Goal: Task Accomplishment & Management: Manage account settings

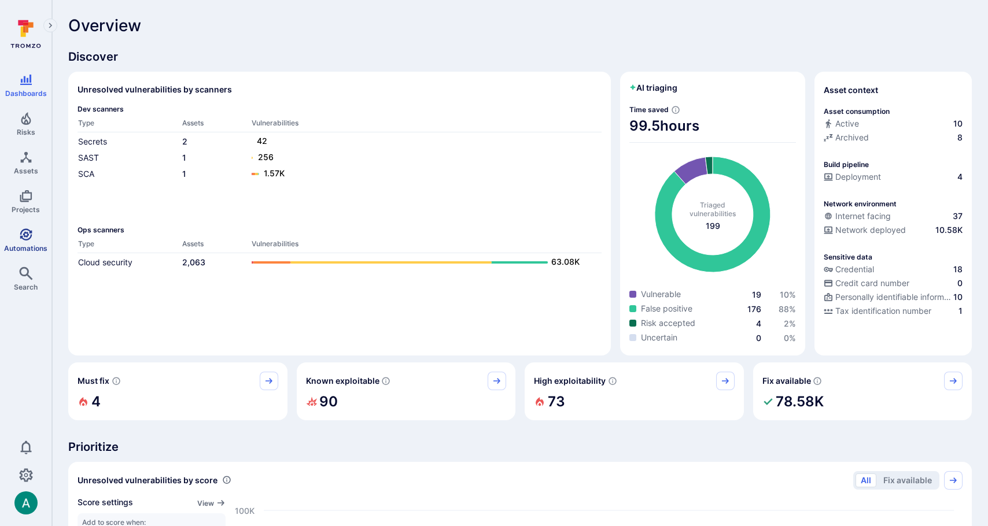
click at [20, 239] on icon "Automations" at bounding box center [26, 235] width 14 height 14
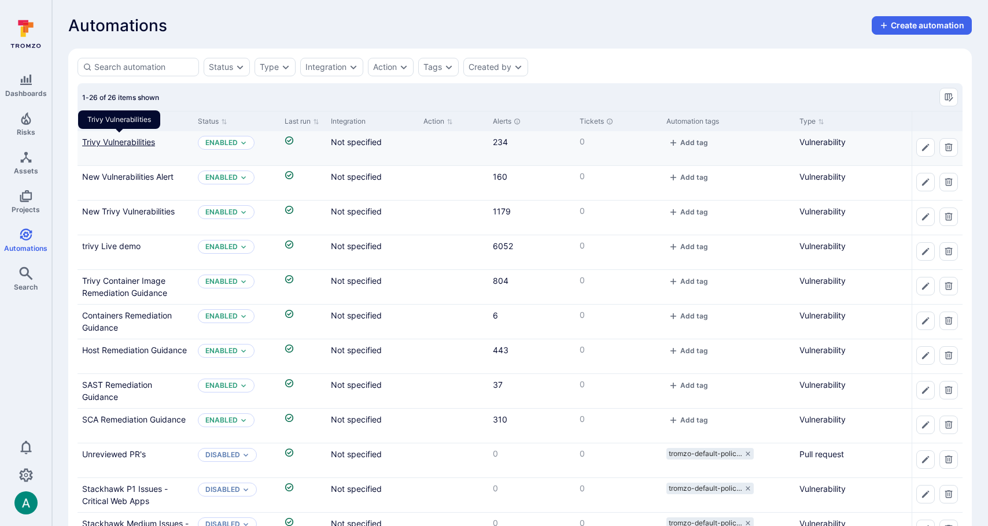
click at [126, 145] on link "Trivy Vulnerabilities" at bounding box center [118, 142] width 73 height 10
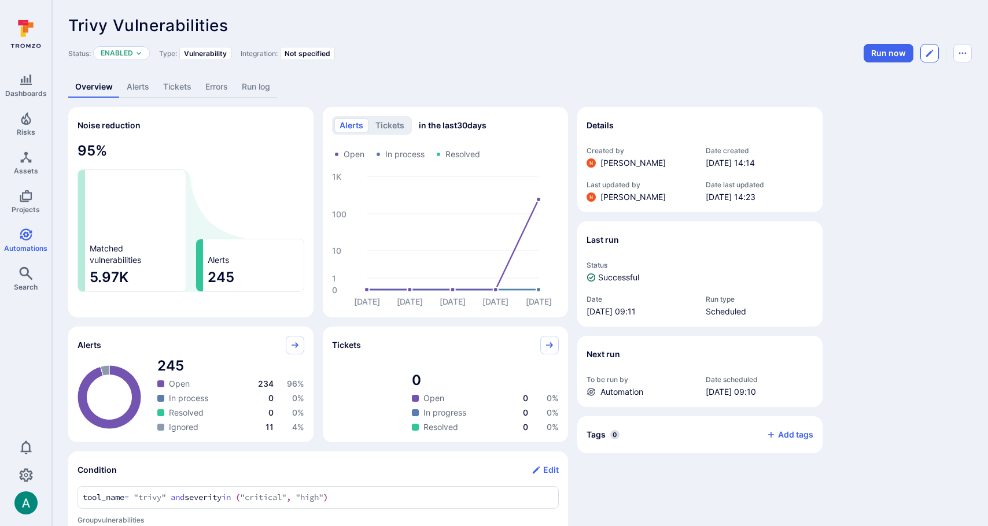
click at [931, 50] on icon "Edit automation" at bounding box center [929, 53] width 7 height 7
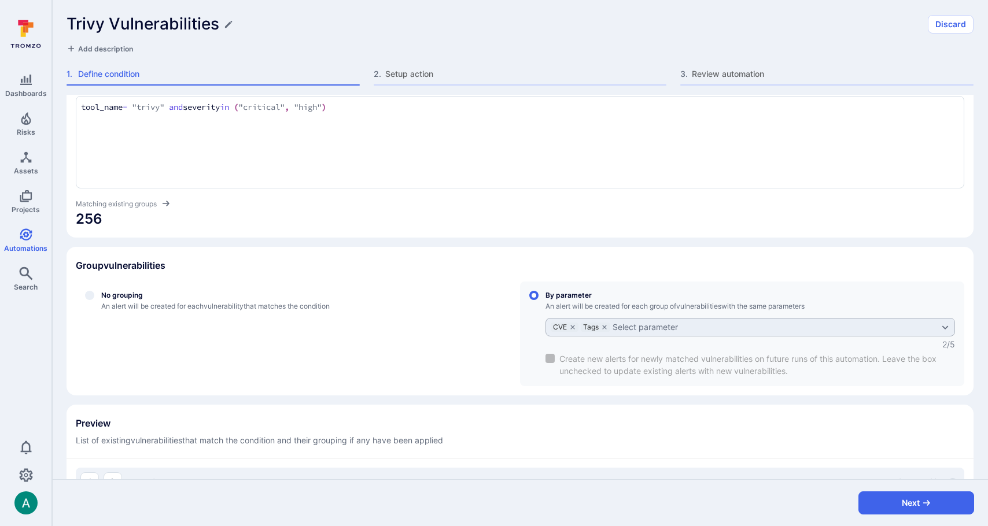
scroll to position [58, 0]
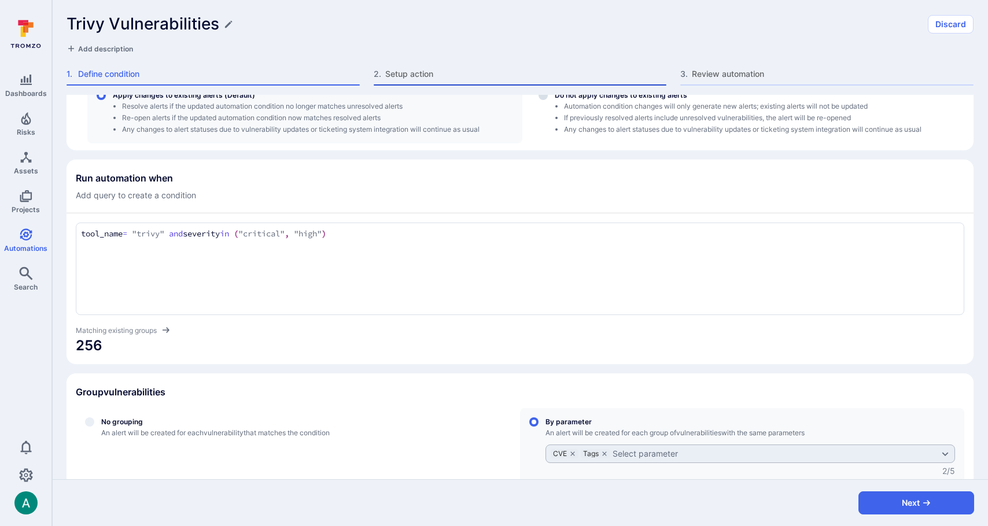
click at [403, 76] on span "Setup action" at bounding box center [526, 74] width 282 height 12
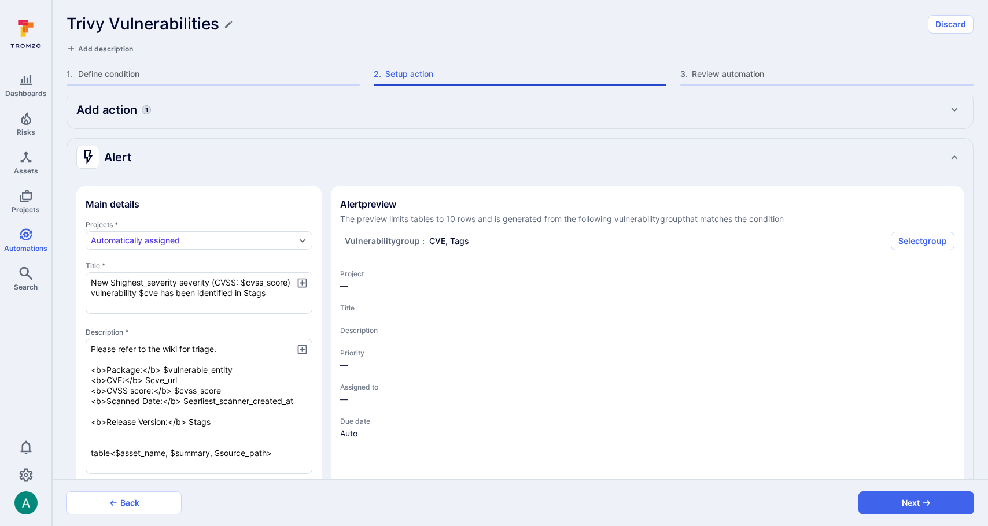
type textarea "x"
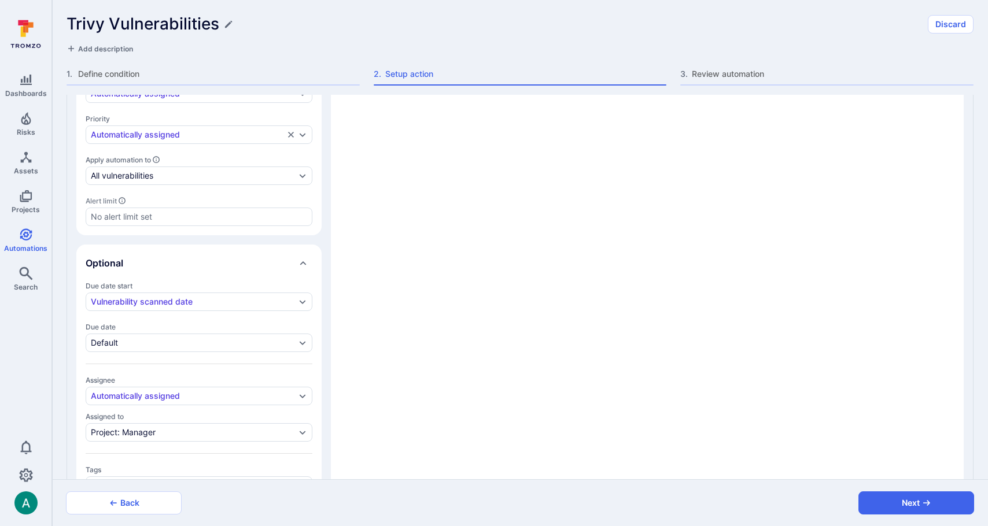
scroll to position [520, 0]
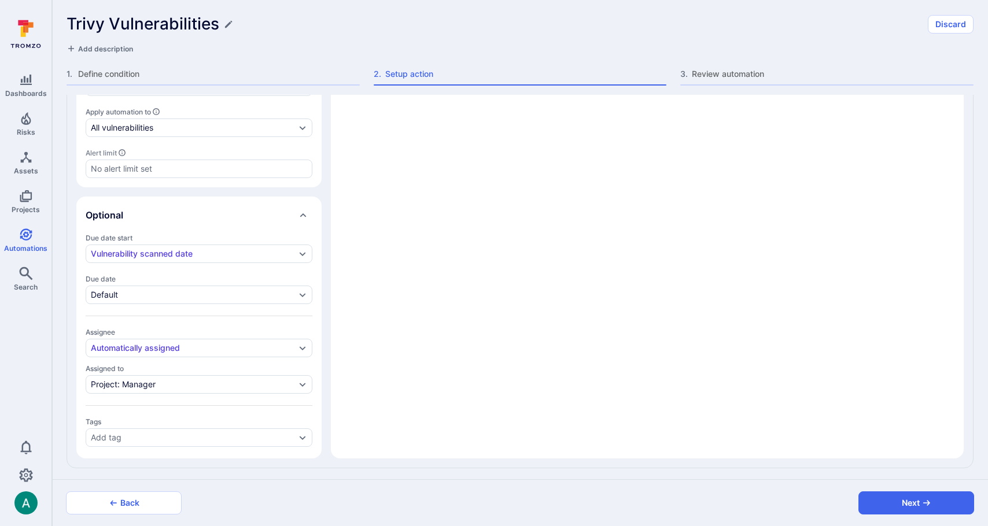
type textarea "x"
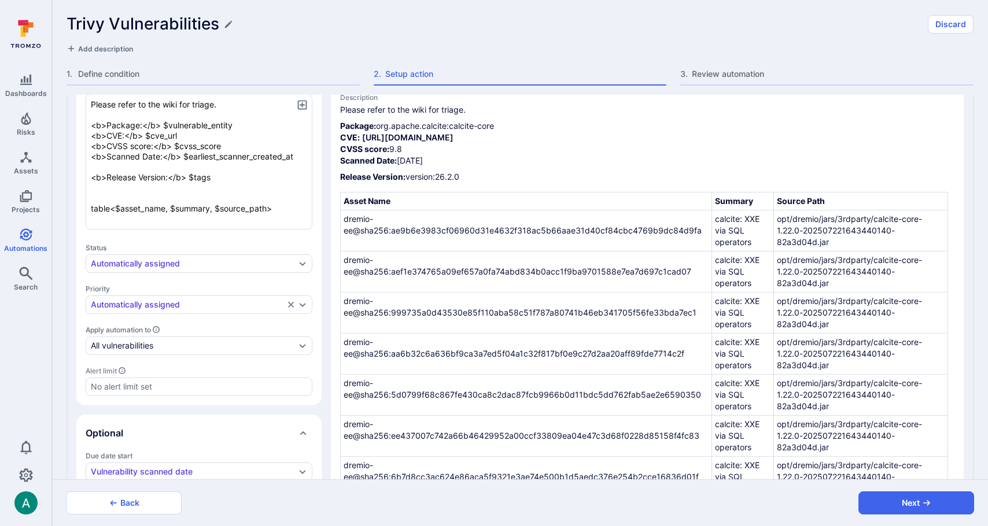
scroll to position [0, 0]
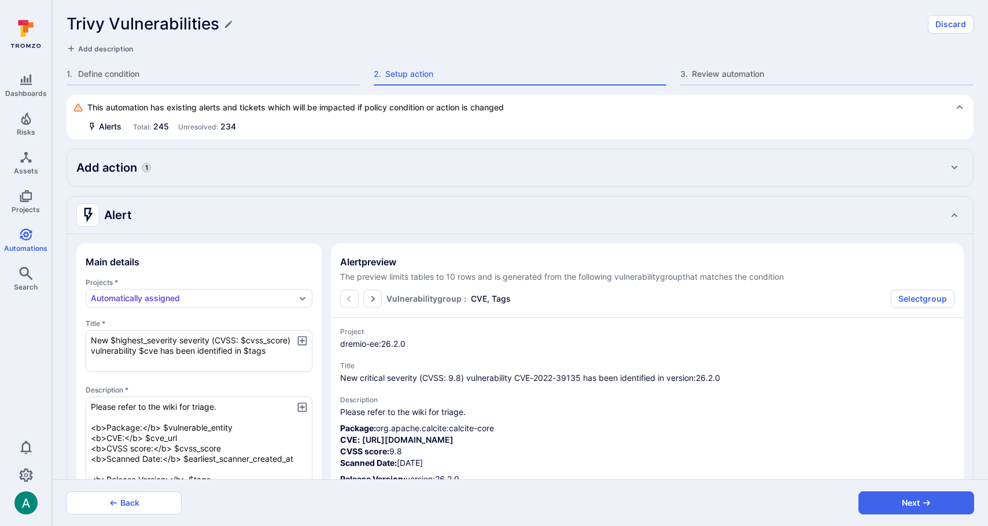
click at [183, 161] on div "Add action 1" at bounding box center [519, 167] width 887 height 19
type textarea "x"
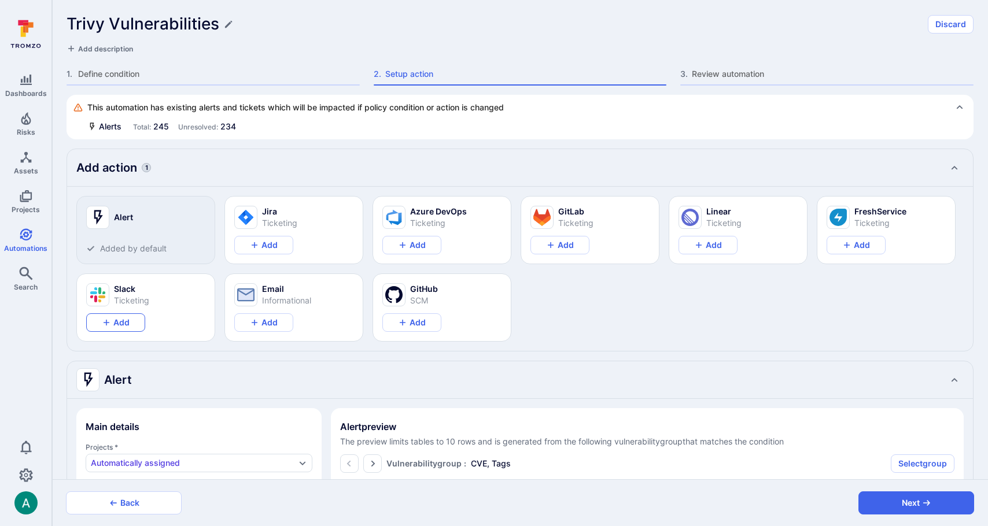
click at [117, 325] on button "Add" at bounding box center [115, 322] width 59 height 19
type textarea "x"
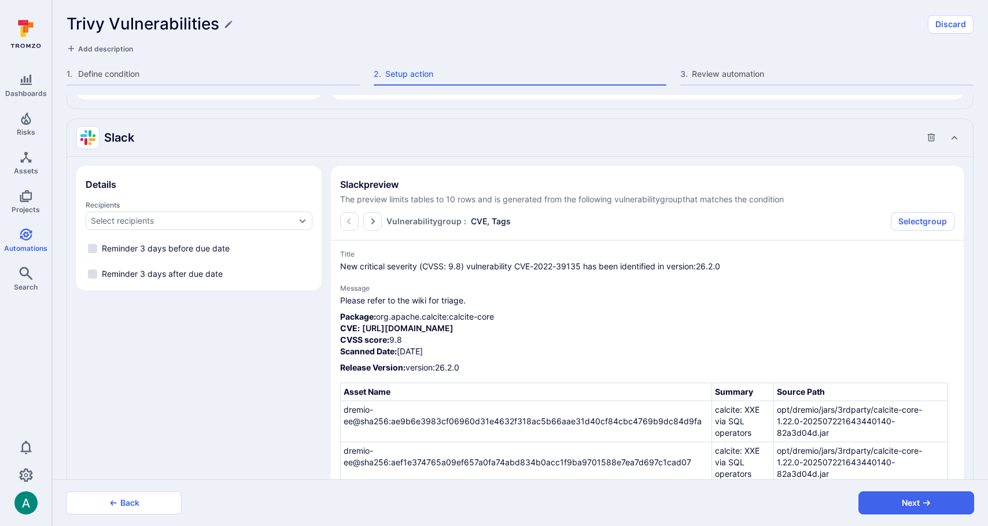
scroll to position [1020, 0]
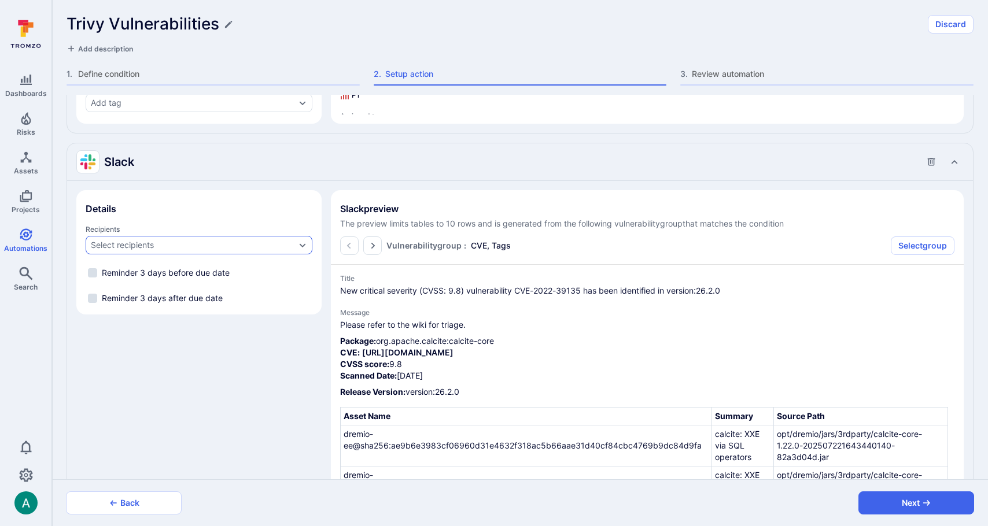
click at [241, 243] on div "Select recipients" at bounding box center [193, 245] width 205 height 9
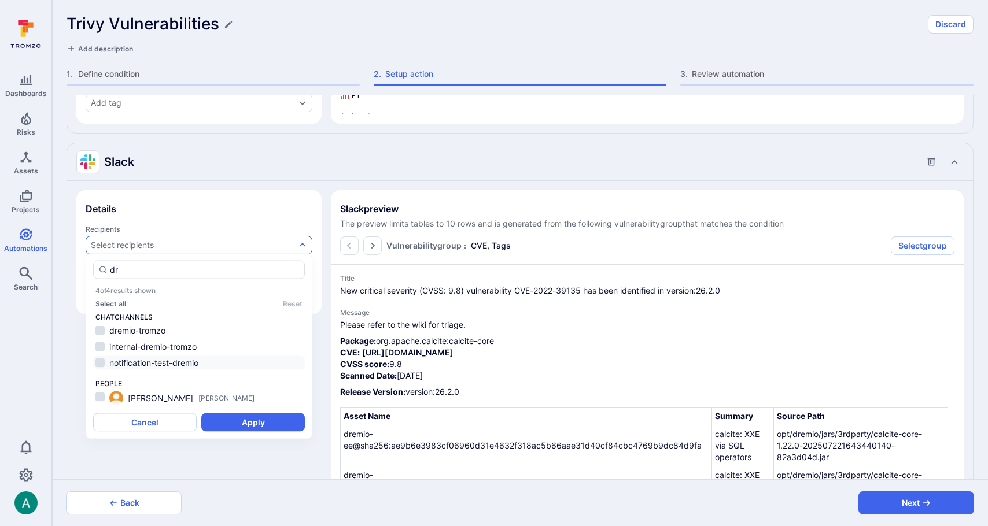
click at [198, 359] on span "notification-test-dremio" at bounding box center [153, 363] width 89 height 10
type input "dr"
click at [243, 423] on button "Apply" at bounding box center [253, 422] width 104 height 19
type textarea "x"
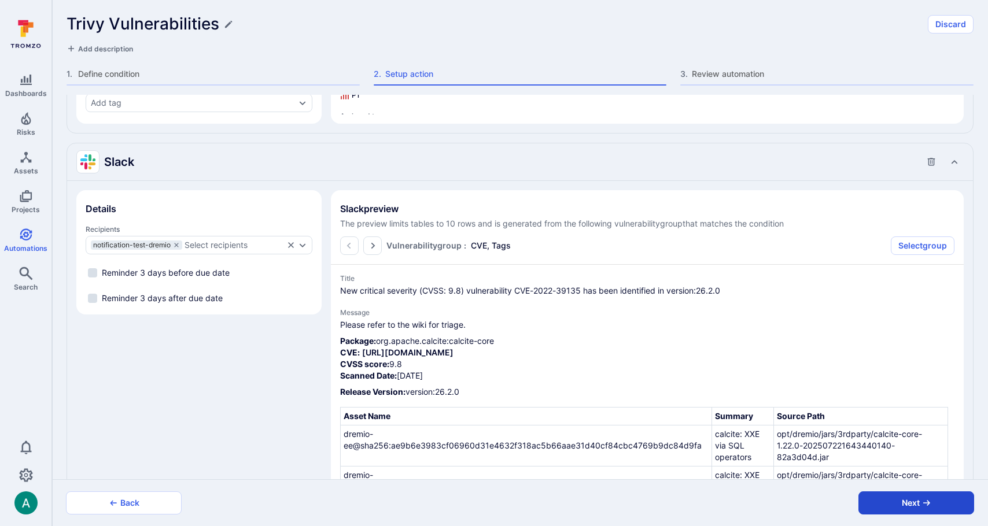
click at [899, 503] on button "Next" at bounding box center [916, 503] width 116 height 23
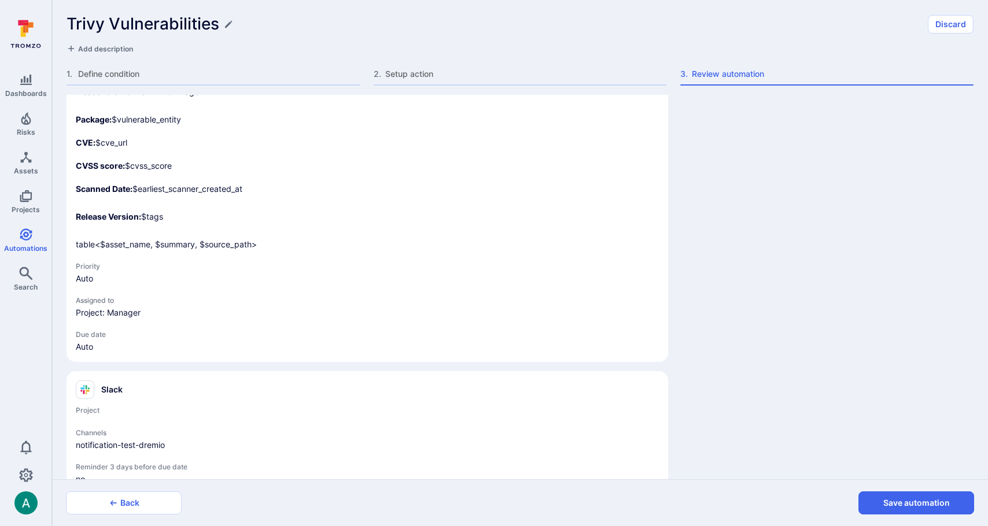
scroll to position [342, 0]
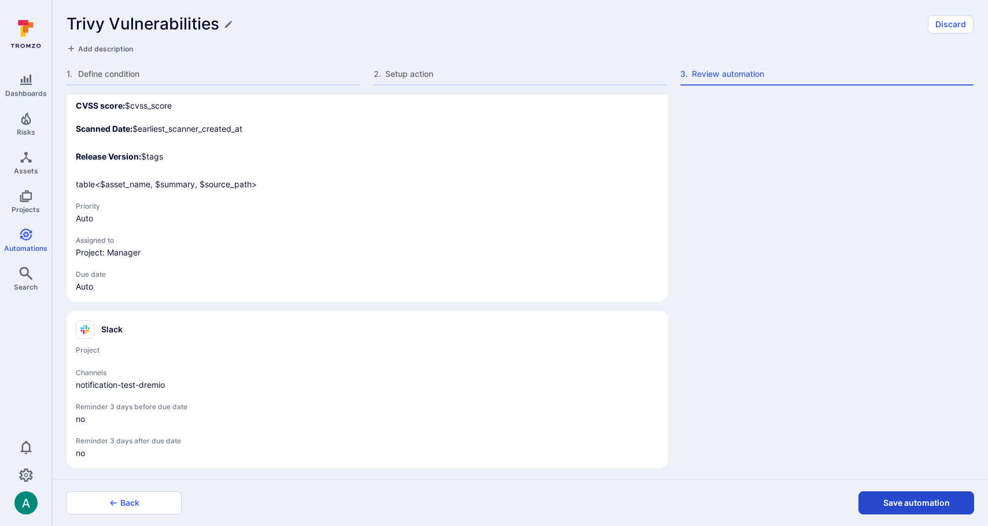
click at [888, 501] on button "Save automation" at bounding box center [916, 503] width 116 height 23
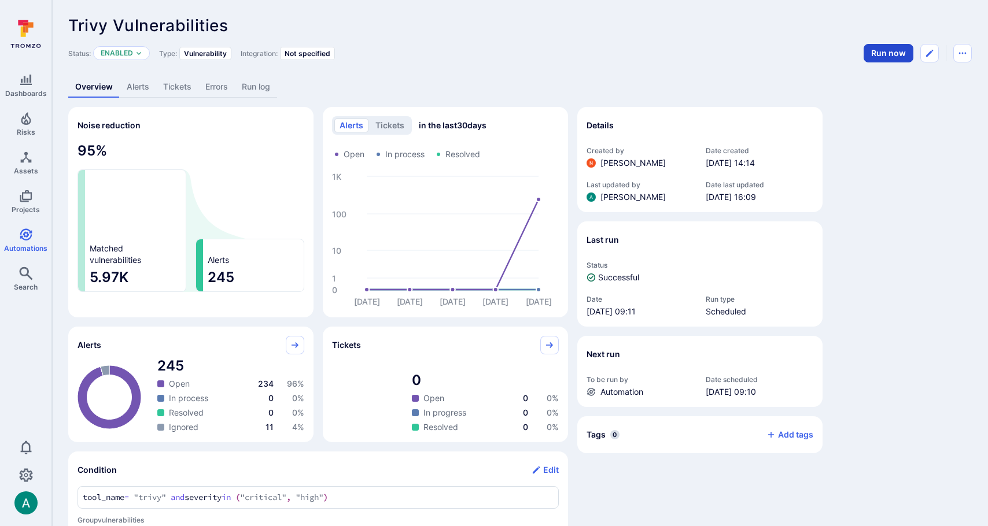
click at [878, 53] on button "Run now" at bounding box center [888, 53] width 50 height 19
click at [12, 231] on link "Automations" at bounding box center [25, 240] width 51 height 34
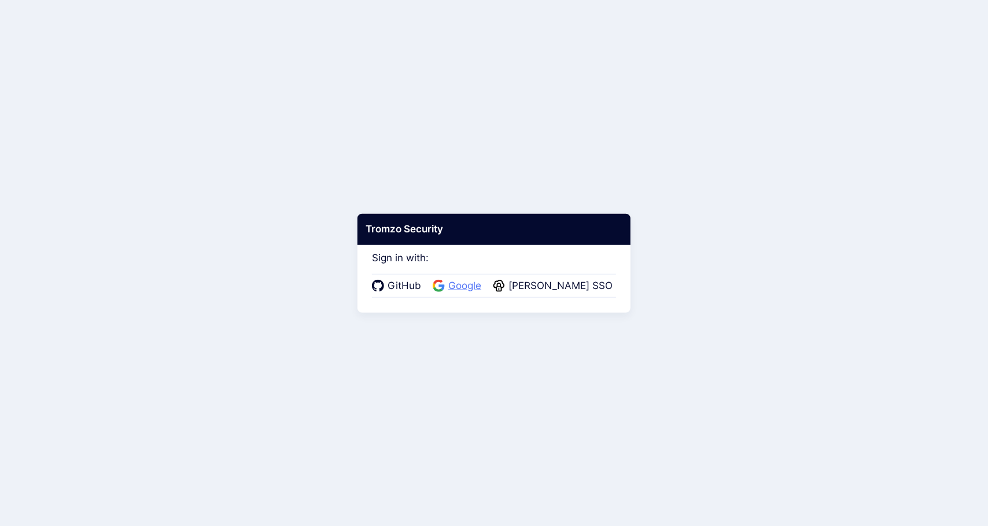
click at [474, 287] on span "Google" at bounding box center [465, 286] width 40 height 15
